Goal: Task Accomplishment & Management: Complete application form

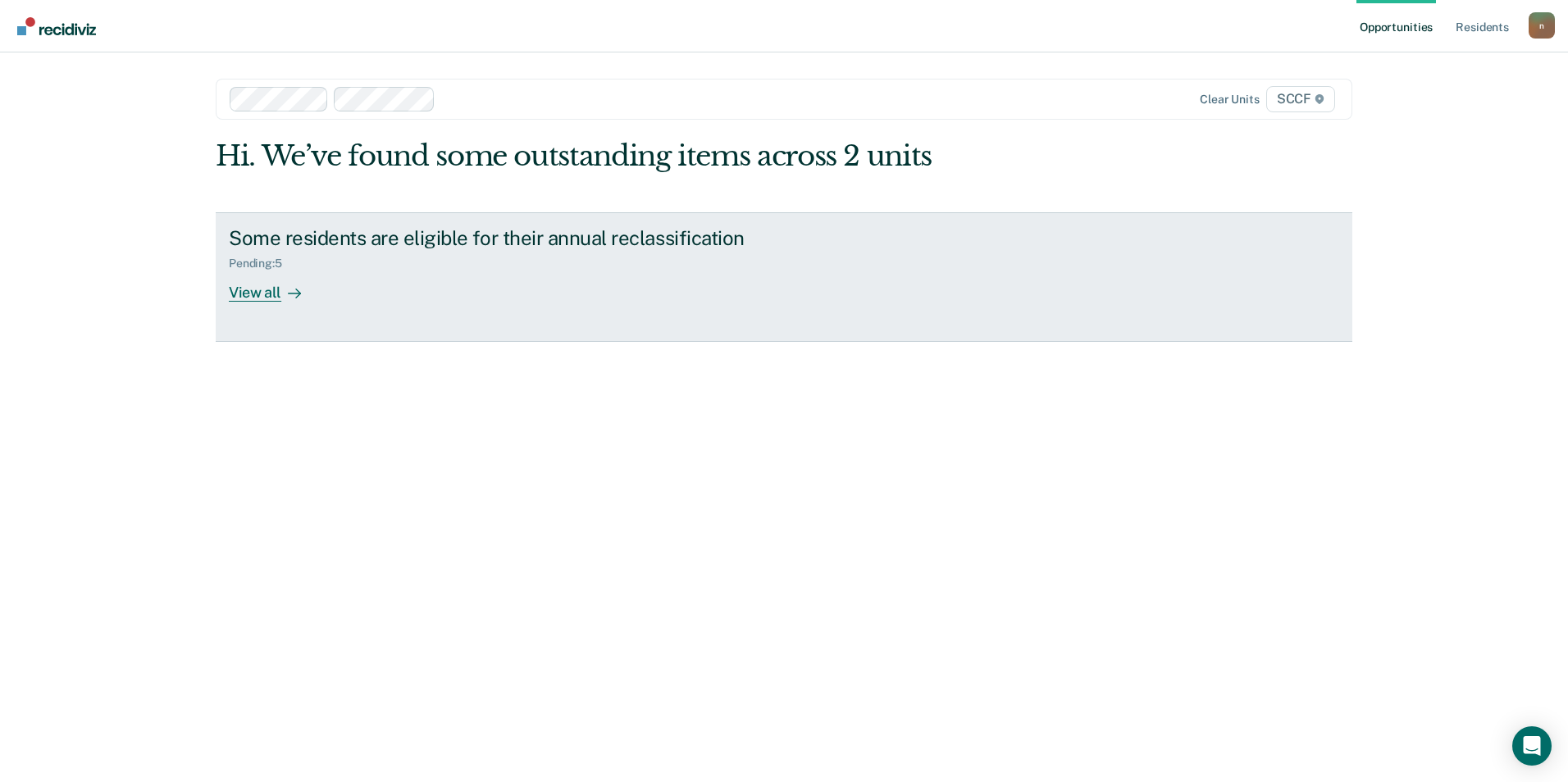
click at [267, 298] on div "View all" at bounding box center [274, 285] width 92 height 32
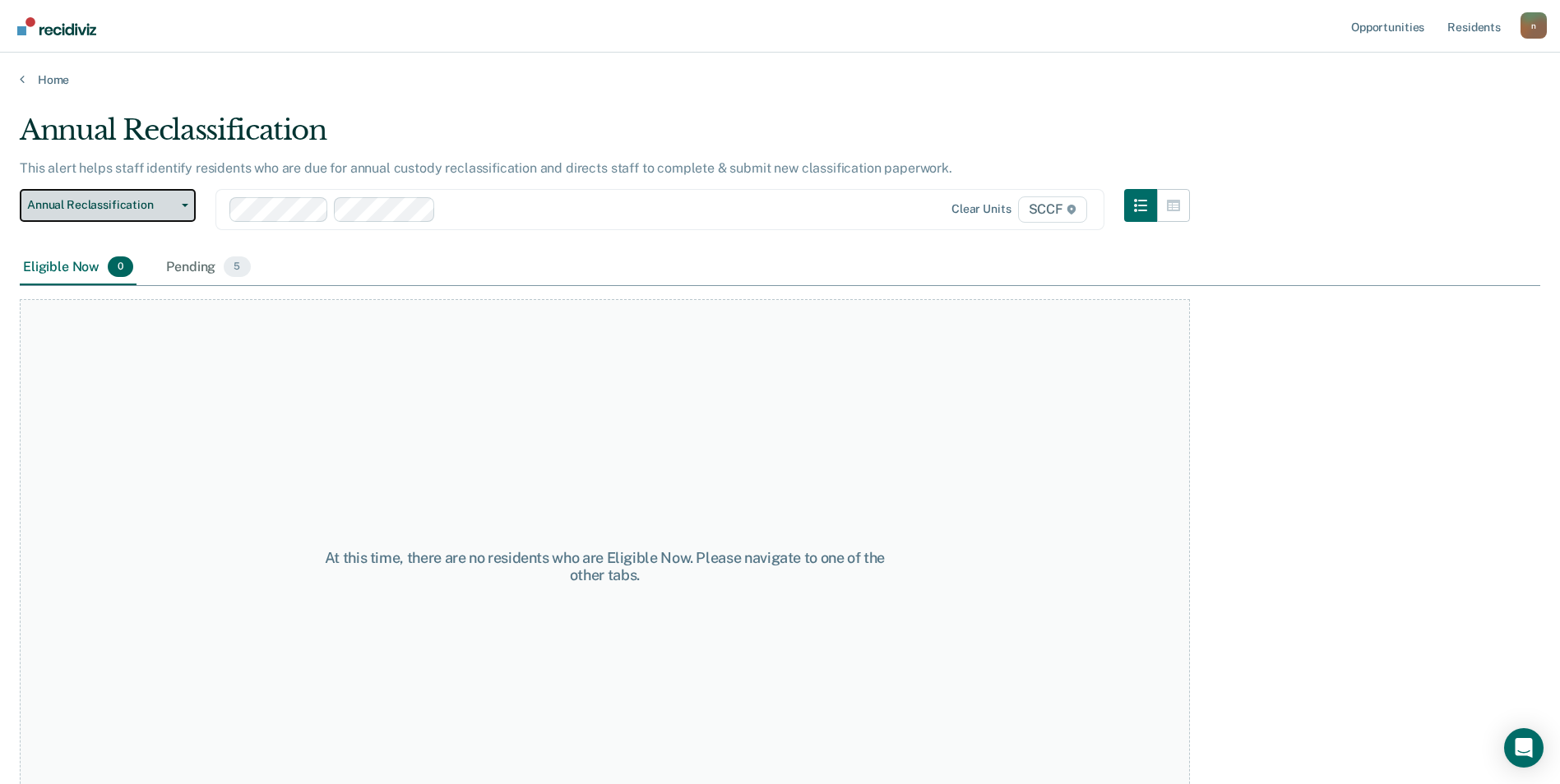
click at [61, 213] on button "Annual Reclassification" at bounding box center [107, 205] width 176 height 33
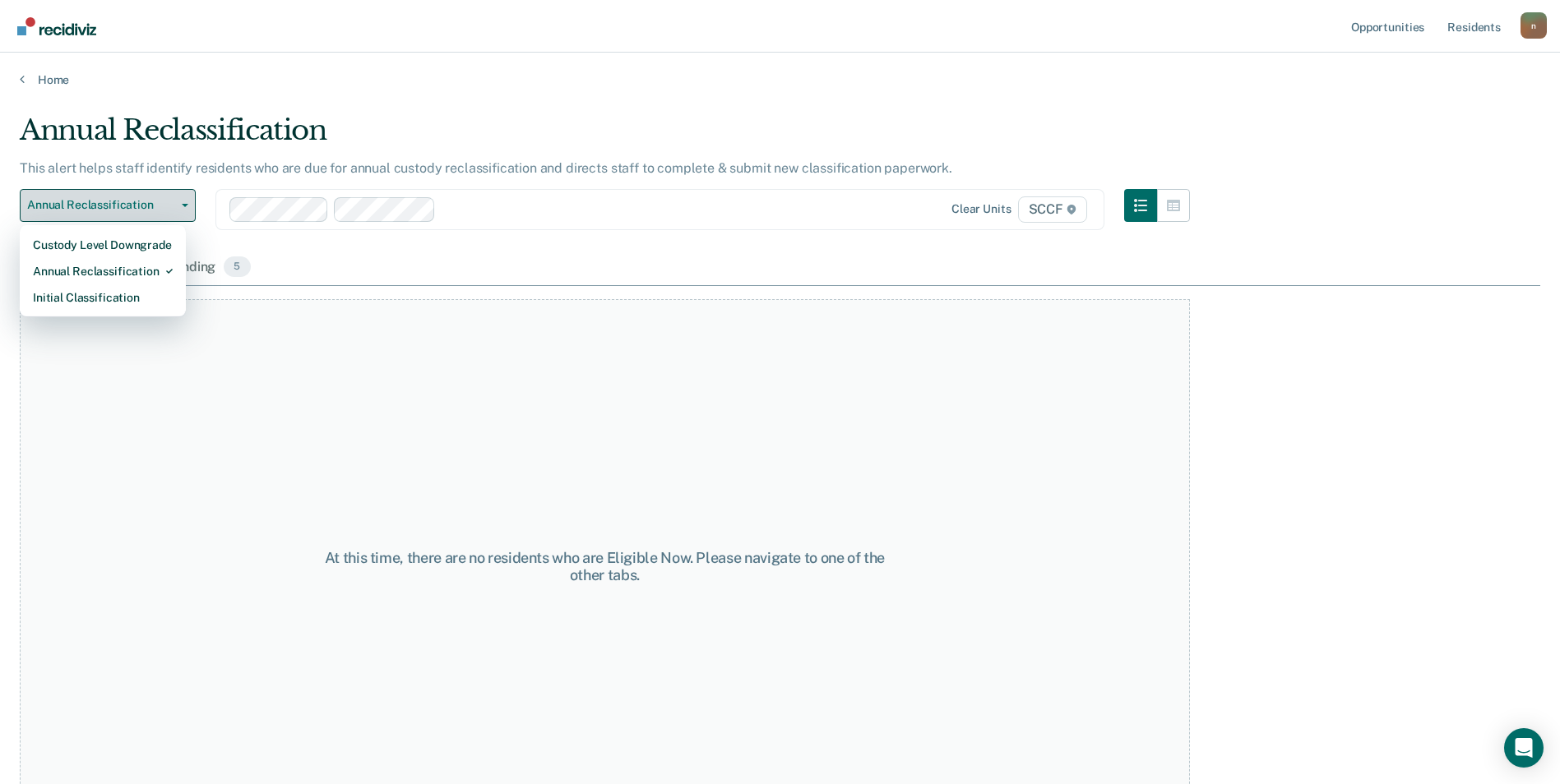
click at [67, 207] on span "Annual Reclassification" at bounding box center [100, 204] width 148 height 14
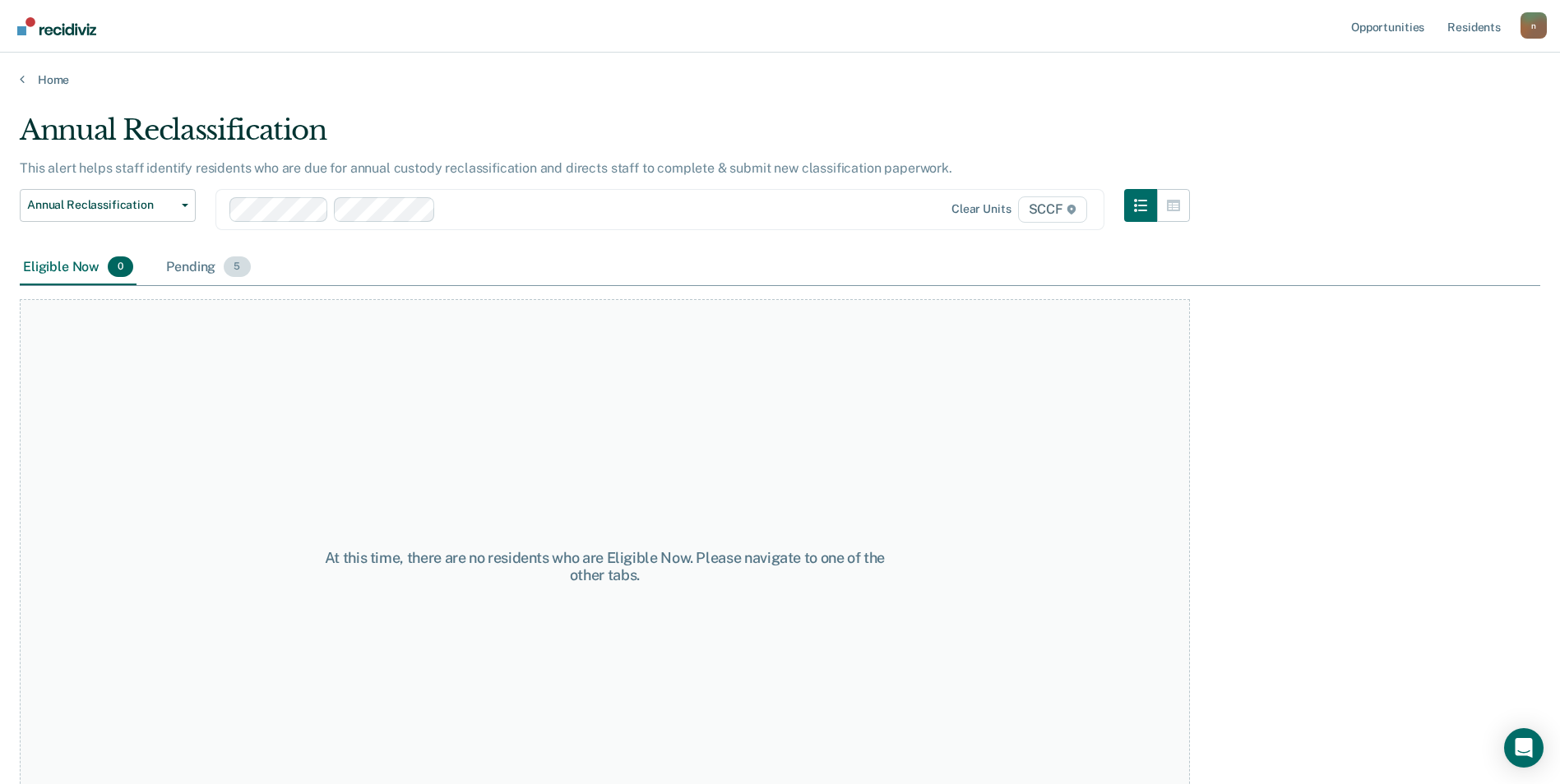
click at [214, 259] on div "Pending 5" at bounding box center [208, 268] width 90 height 36
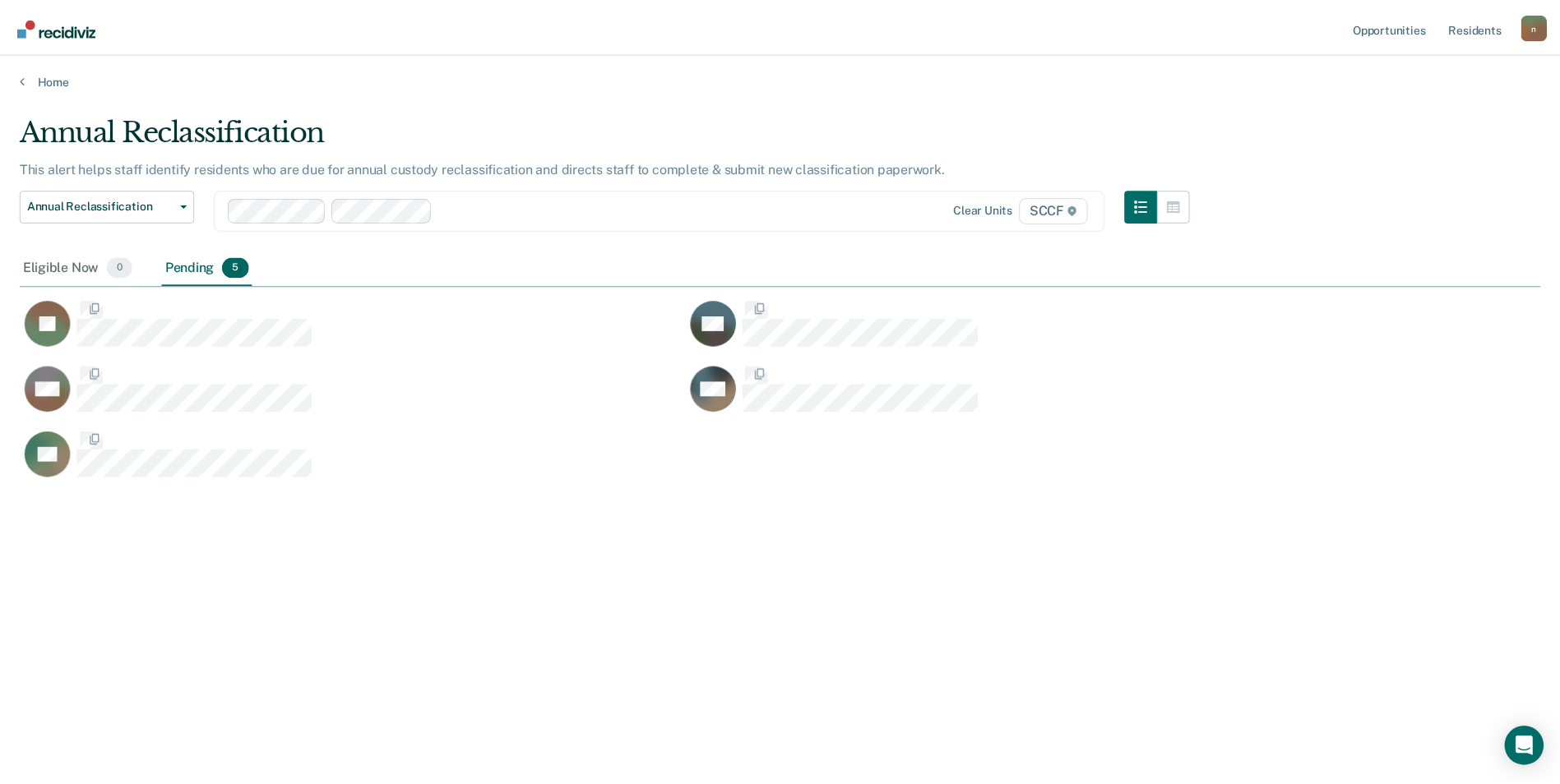
scroll to position [536, 1520]
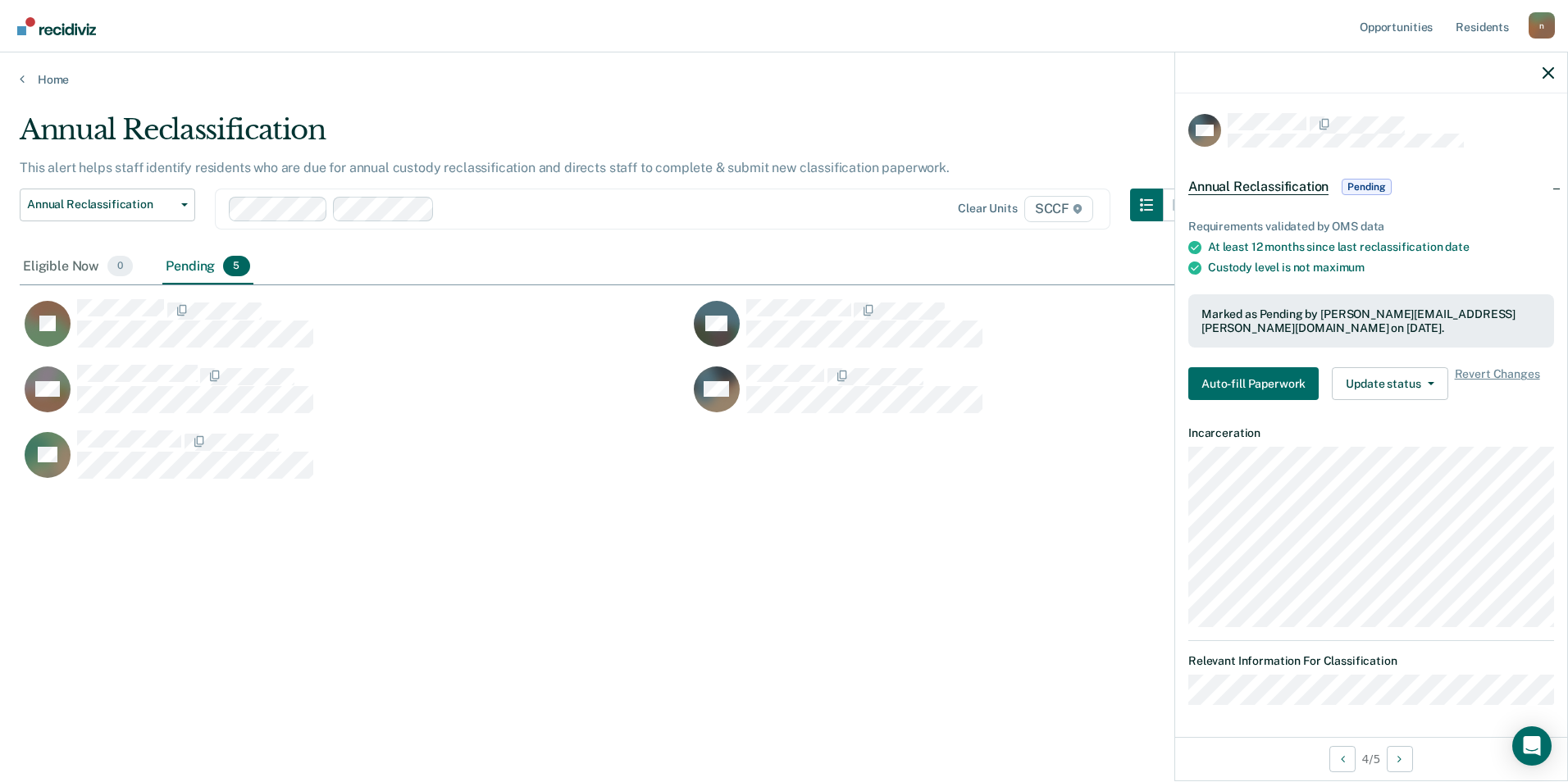
click at [1126, 423] on div "MH" at bounding box center [1023, 397] width 669 height 65
click at [1254, 387] on button "Auto-fill Paperwork" at bounding box center [1253, 384] width 130 height 33
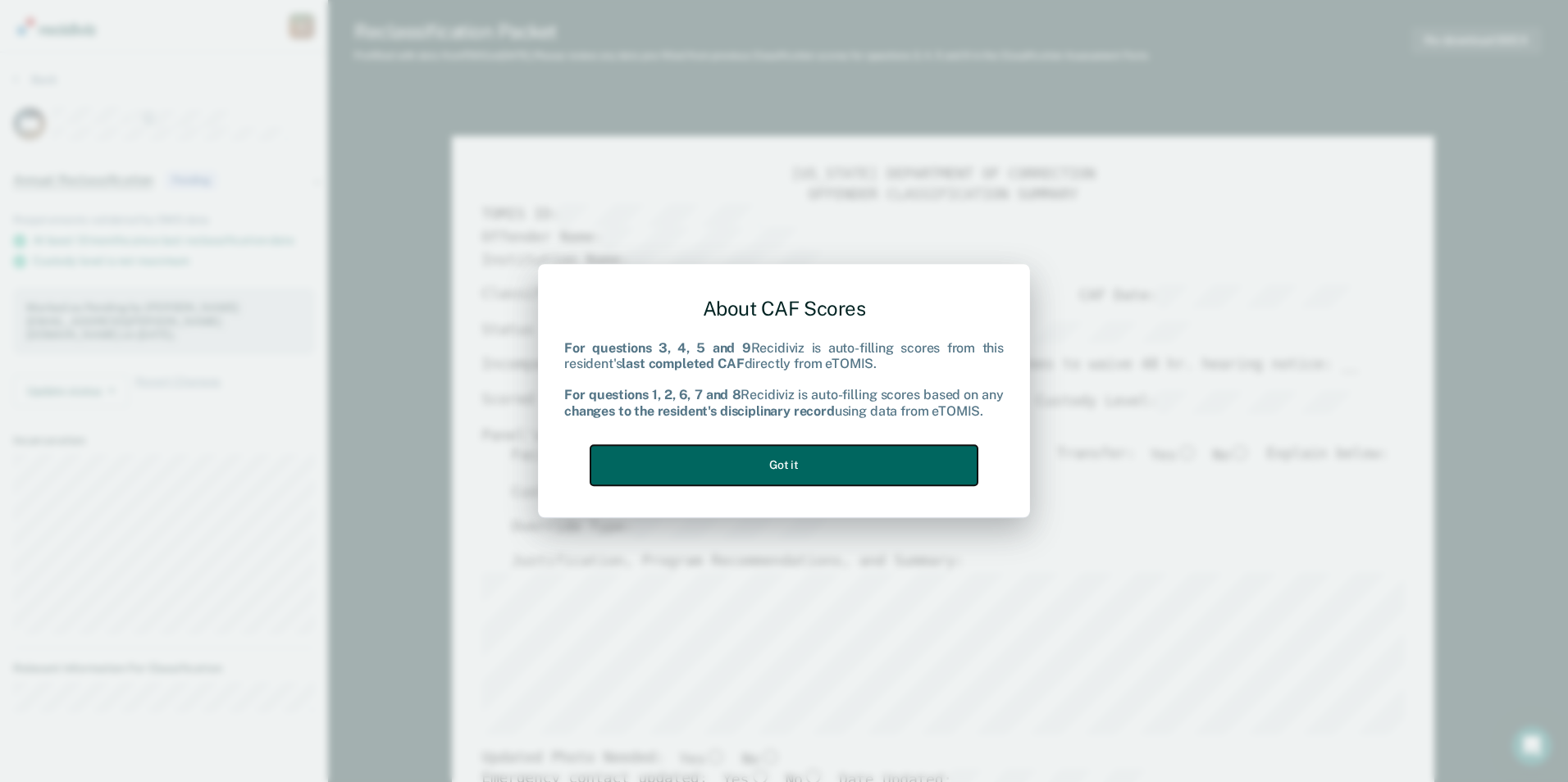
drag, startPoint x: 1517, startPoint y: 8, endPoint x: 756, endPoint y: 471, distance: 890.8
click at [756, 471] on button "Got it" at bounding box center [784, 465] width 387 height 40
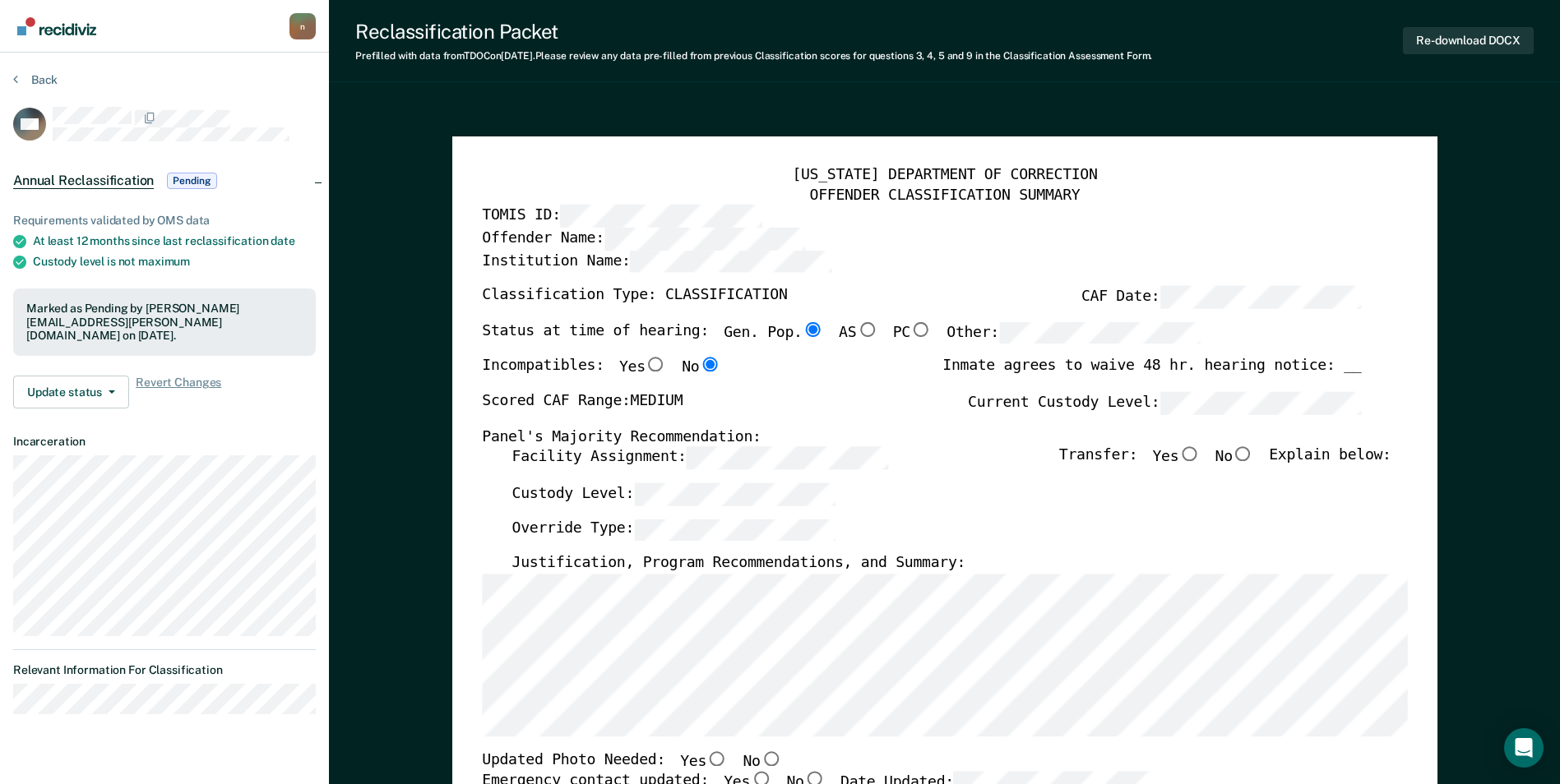
click at [1254, 457] on input "No" at bounding box center [1242, 455] width 21 height 15
type textarea "x"
radio input "true"
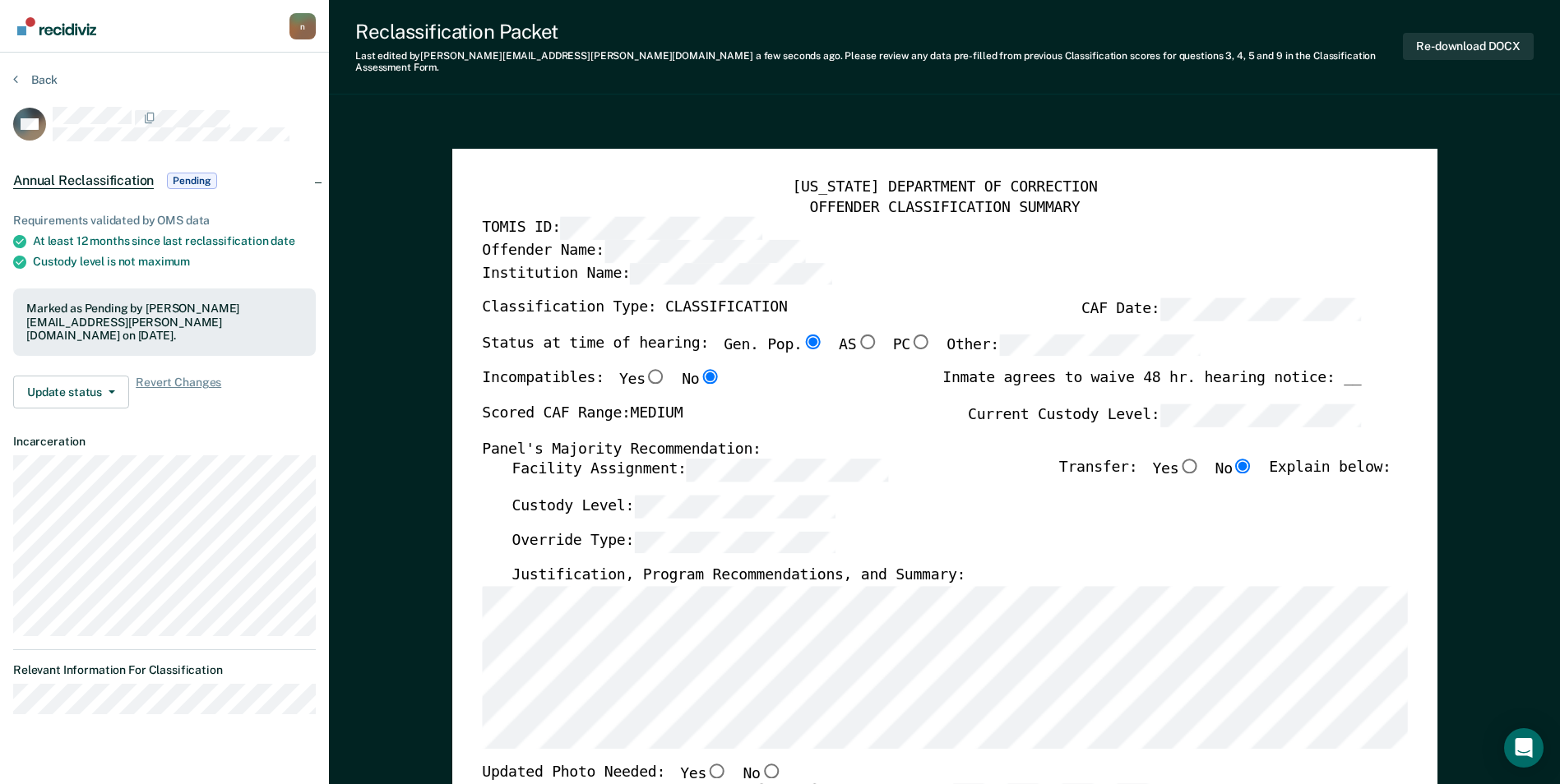
drag, startPoint x: 884, startPoint y: 267, endPoint x: 1237, endPoint y: 197, distance: 359.9
click at [1476, 35] on button "Re-download DOCX" at bounding box center [1468, 46] width 131 height 27
drag, startPoint x: 40, startPoint y: 119, endPoint x: 266, endPoint y: 179, distance: 233.8
click at [266, 179] on div "Annual Reclassification Pending" at bounding box center [164, 180] width 329 height 52
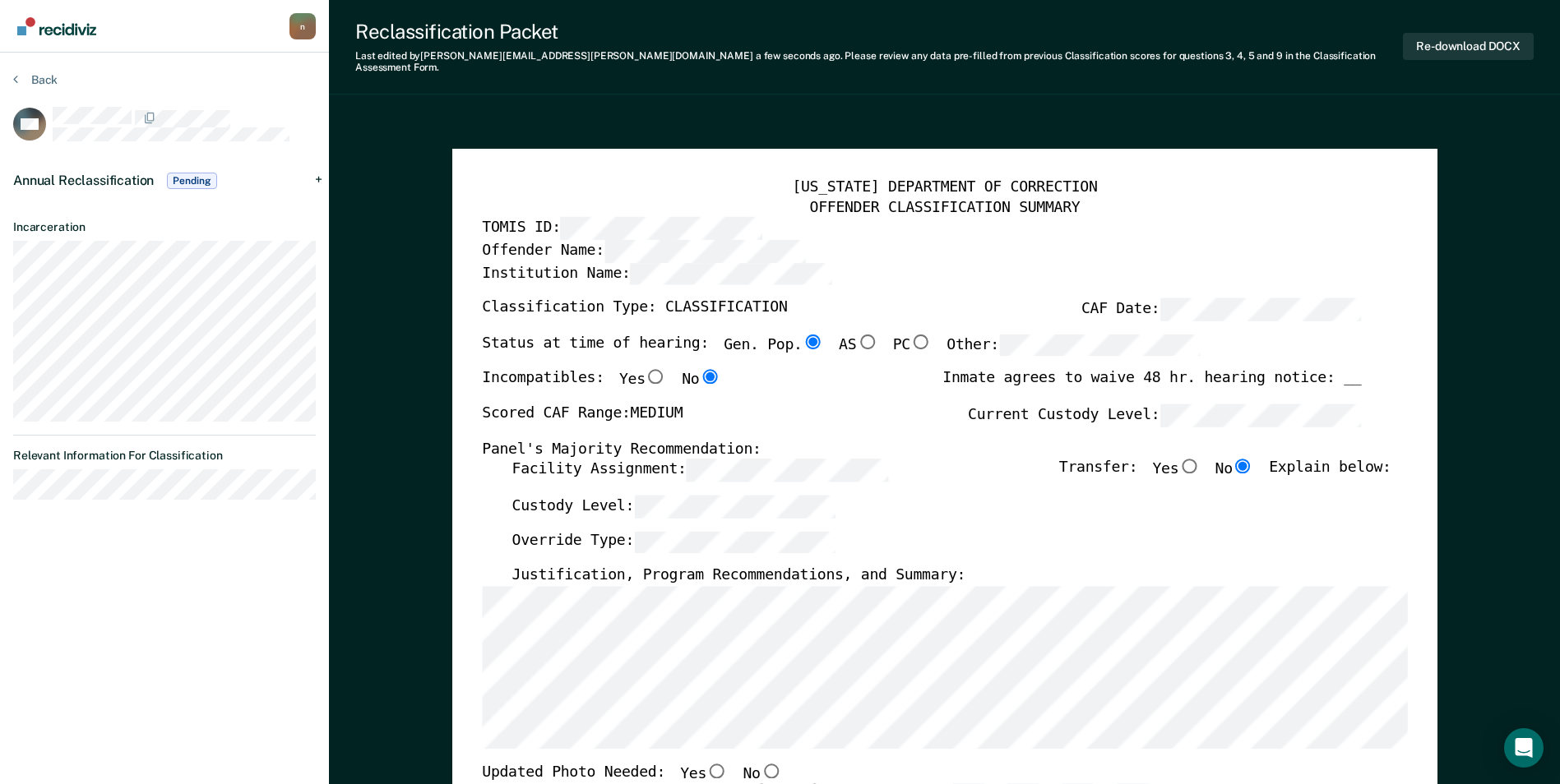
click at [1037, 239] on div "Offender Name:" at bounding box center [920, 250] width 879 height 22
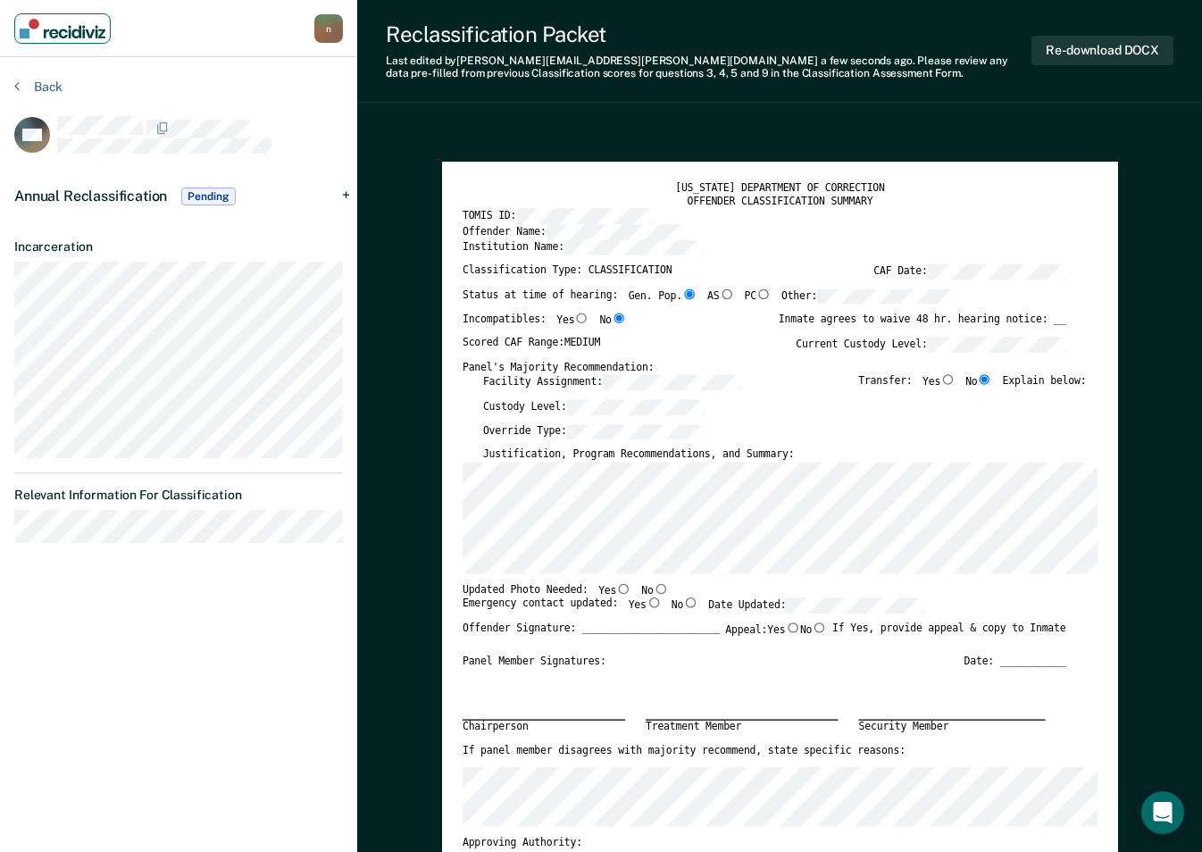
type textarea "x"
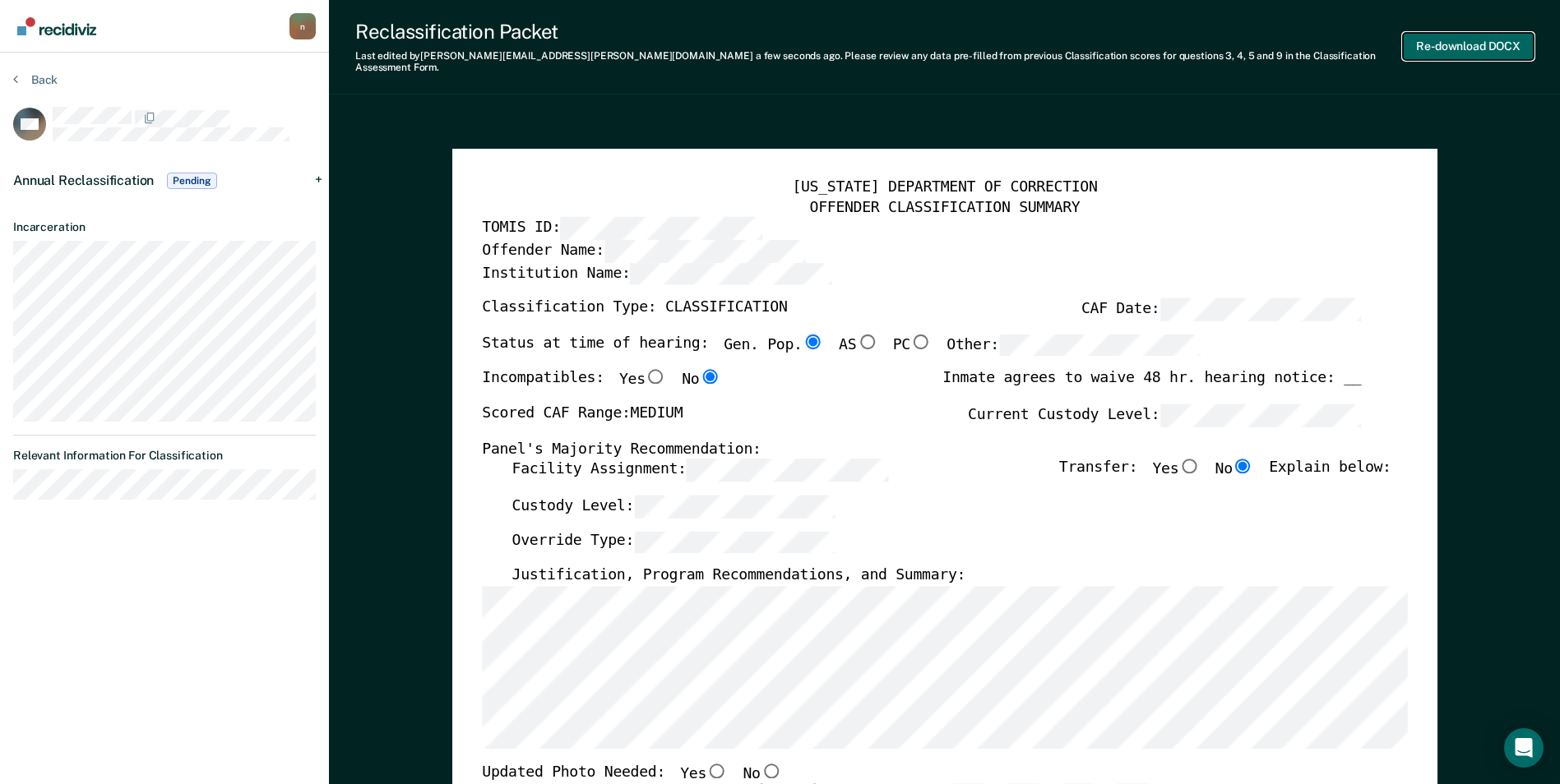
click at [1492, 33] on button "Re-download DOCX" at bounding box center [1468, 46] width 131 height 27
click at [1497, 44] on button "Re-download DOCX" at bounding box center [1468, 46] width 131 height 27
click at [1468, 43] on button "Re-download DOCX" at bounding box center [1468, 46] width 131 height 27
click at [768, 19] on div "Reclassification Packet" at bounding box center [879, 31] width 1047 height 24
click at [0, 37] on html "Looks like you’re using Internet Explorer 11. For faster loading and a better e…" at bounding box center [780, 392] width 1560 height 784
